Goal: Find specific page/section: Find specific page/section

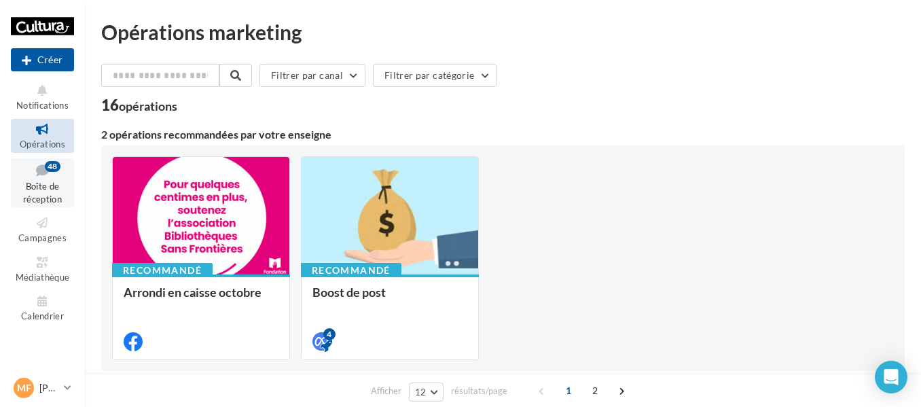
click at [47, 187] on span "Boîte de réception" at bounding box center [42, 193] width 39 height 24
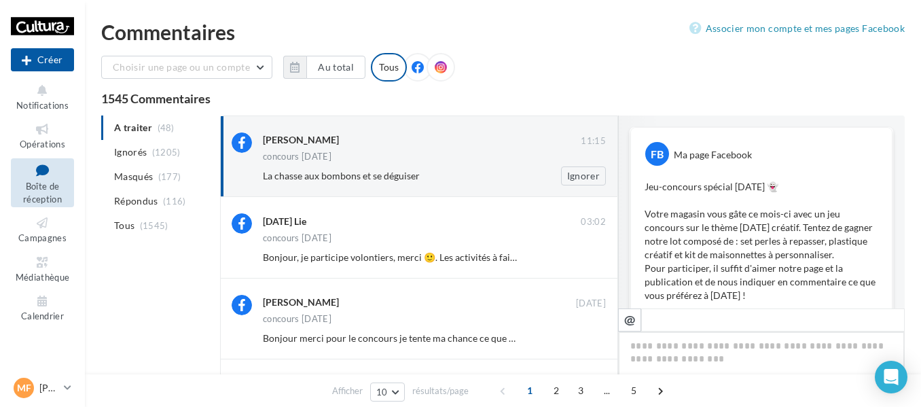
scroll to position [743, 0]
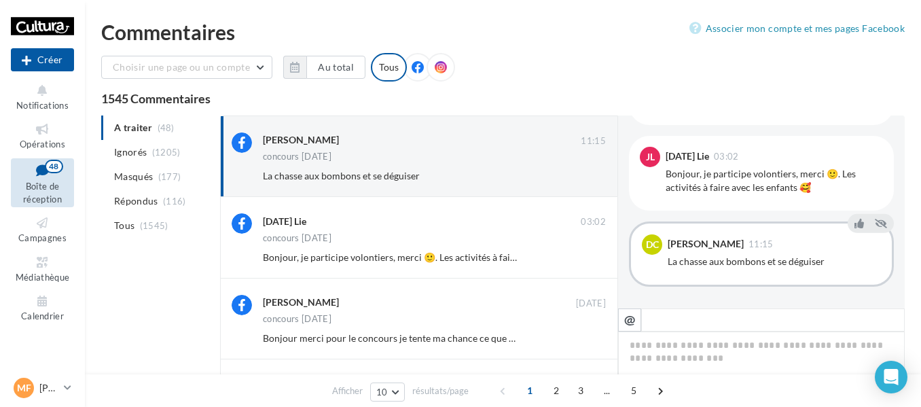
click at [45, 173] on icon at bounding box center [42, 170] width 55 height 18
